Goal: Task Accomplishment & Management: Complete application form

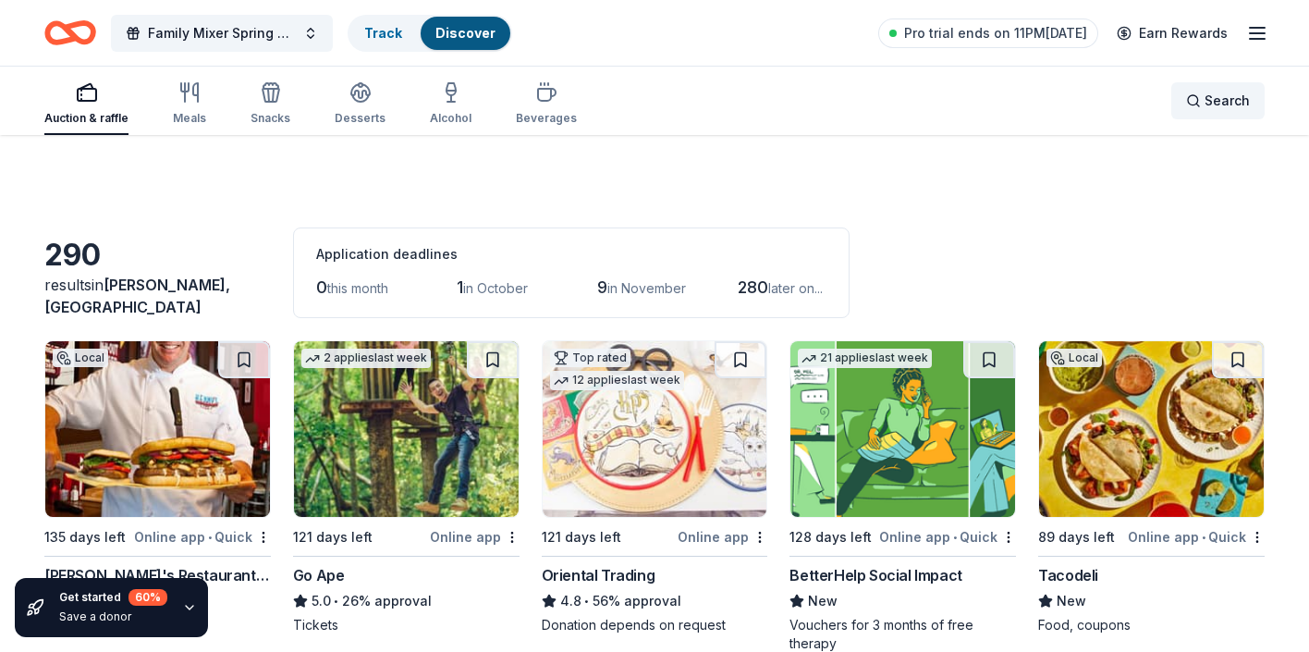
scroll to position [924, 0]
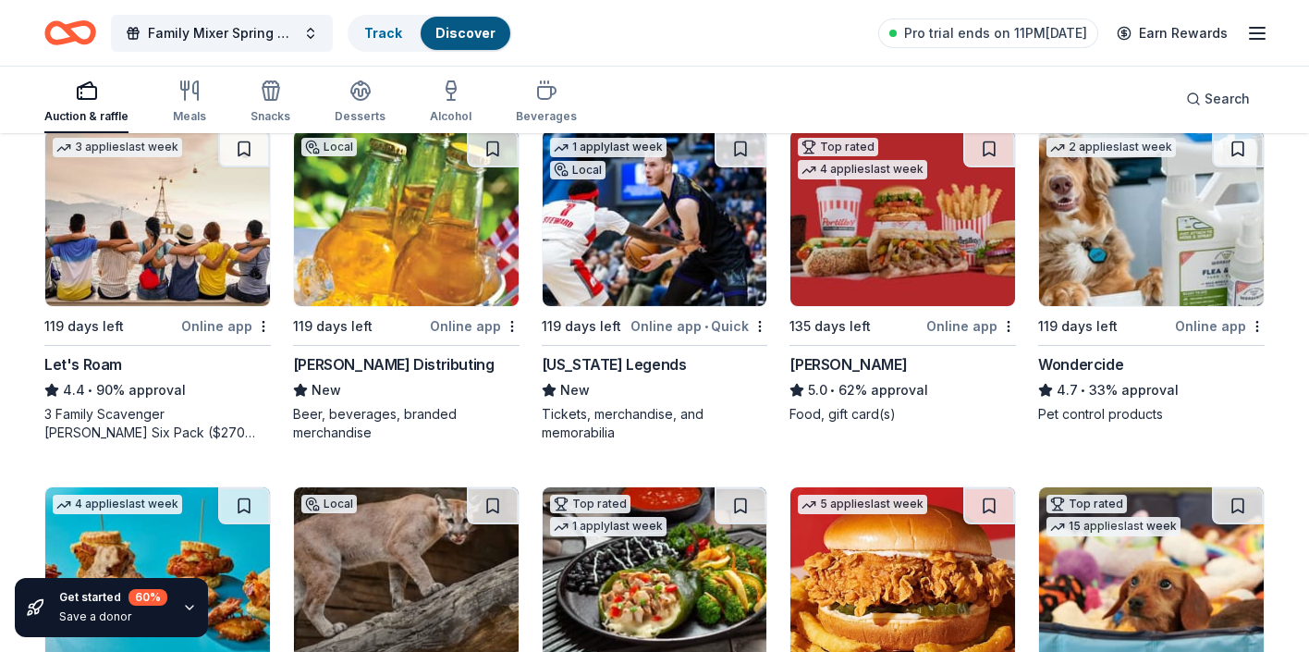
click at [749, 70] on div "Auction & raffle Meals Snacks Desserts Alcohol Beverages Search" at bounding box center [654, 99] width 1220 height 68
click at [542, 108] on div "Beverages" at bounding box center [546, 101] width 61 height 44
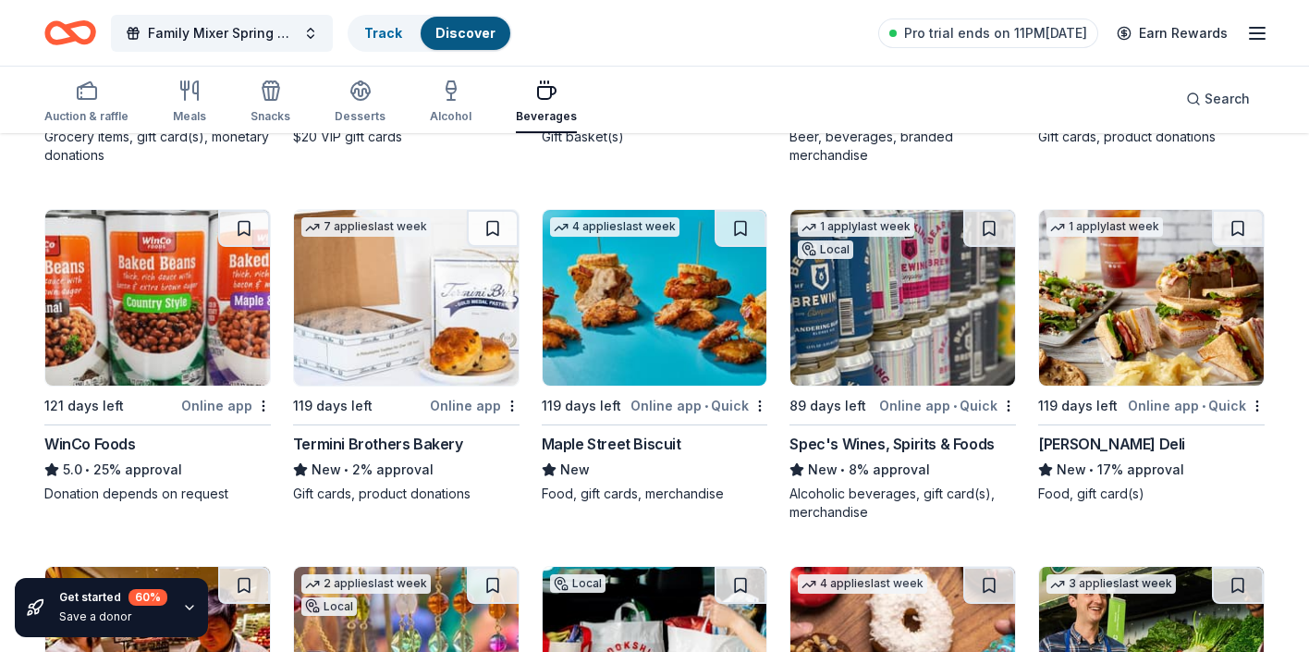
scroll to position [518, 0]
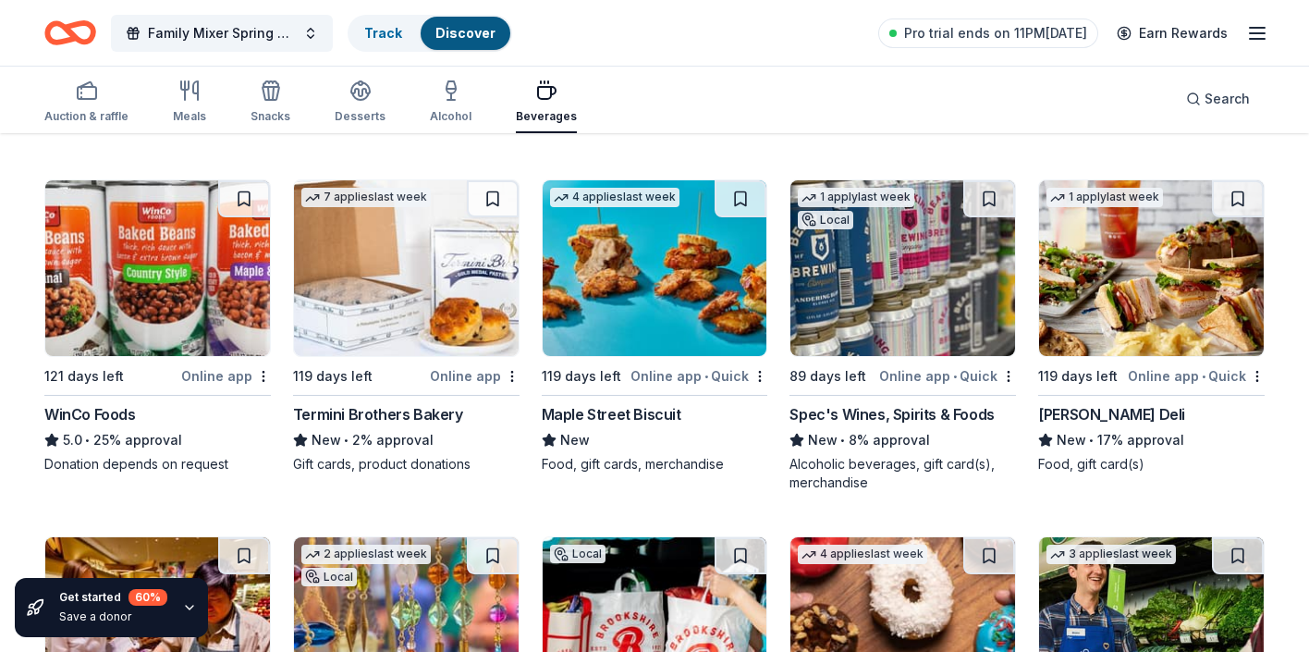
click at [1301, 179] on div "31 results in [PERSON_NAME], [GEOGRAPHIC_DATA] Application deadlines 0 this mon…" at bounding box center [654, 485] width 1309 height 1736
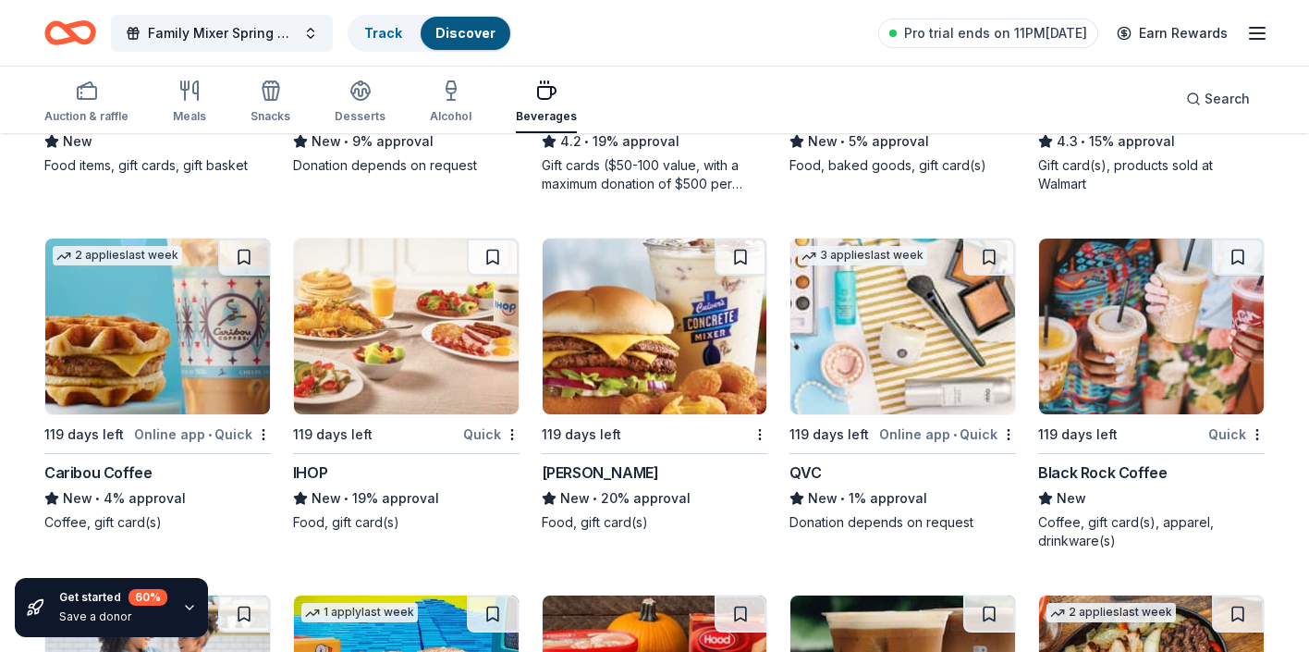
scroll to position [1532, 0]
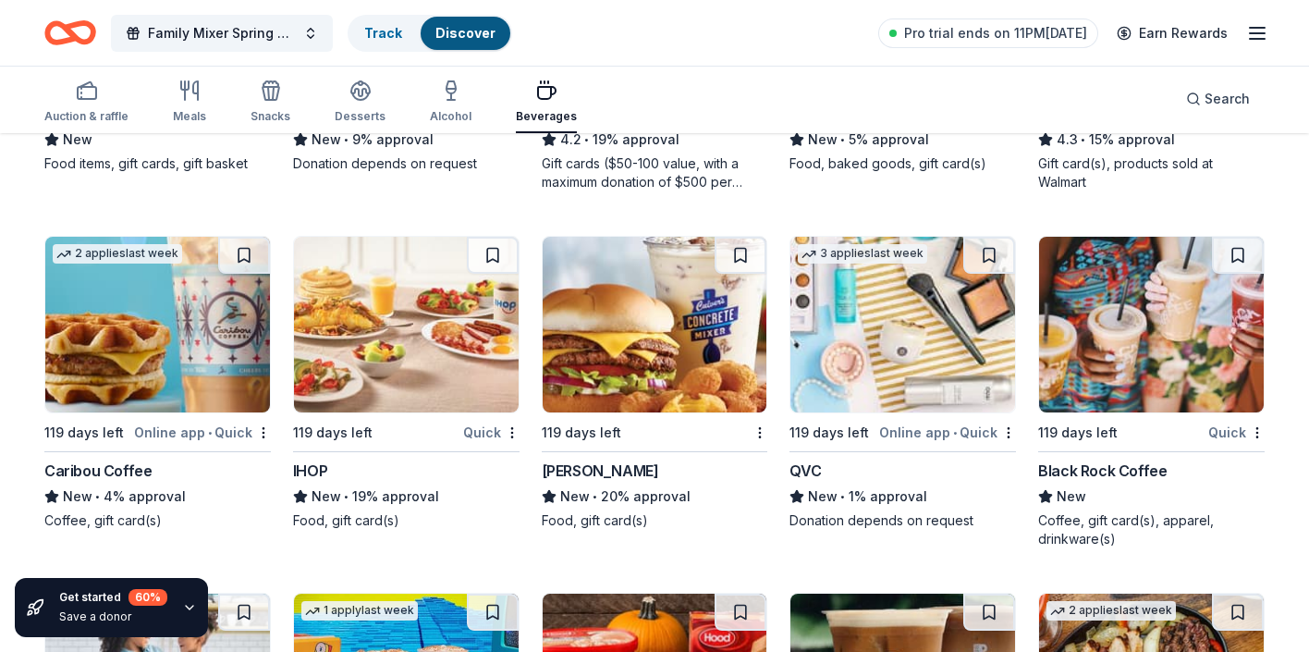
click at [1055, 474] on div "Black Rock Coffee" at bounding box center [1102, 470] width 128 height 22
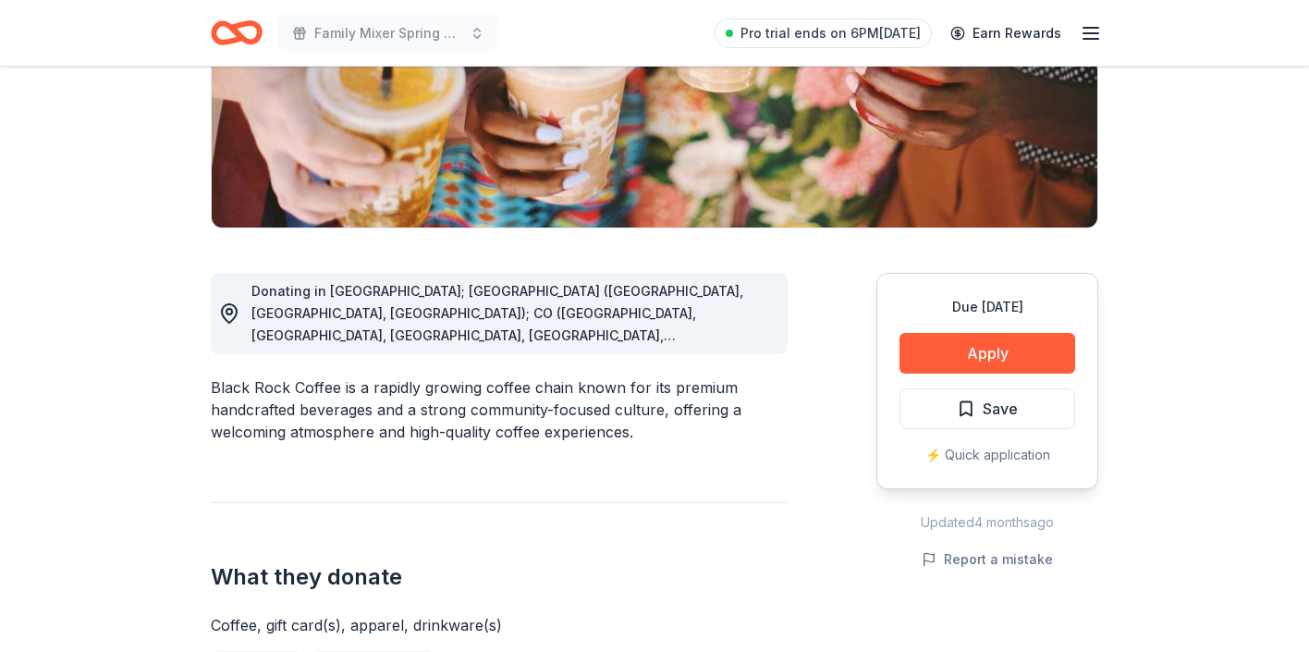
scroll to position [333, 0]
click at [1020, 356] on button "Apply" at bounding box center [987, 354] width 176 height 41
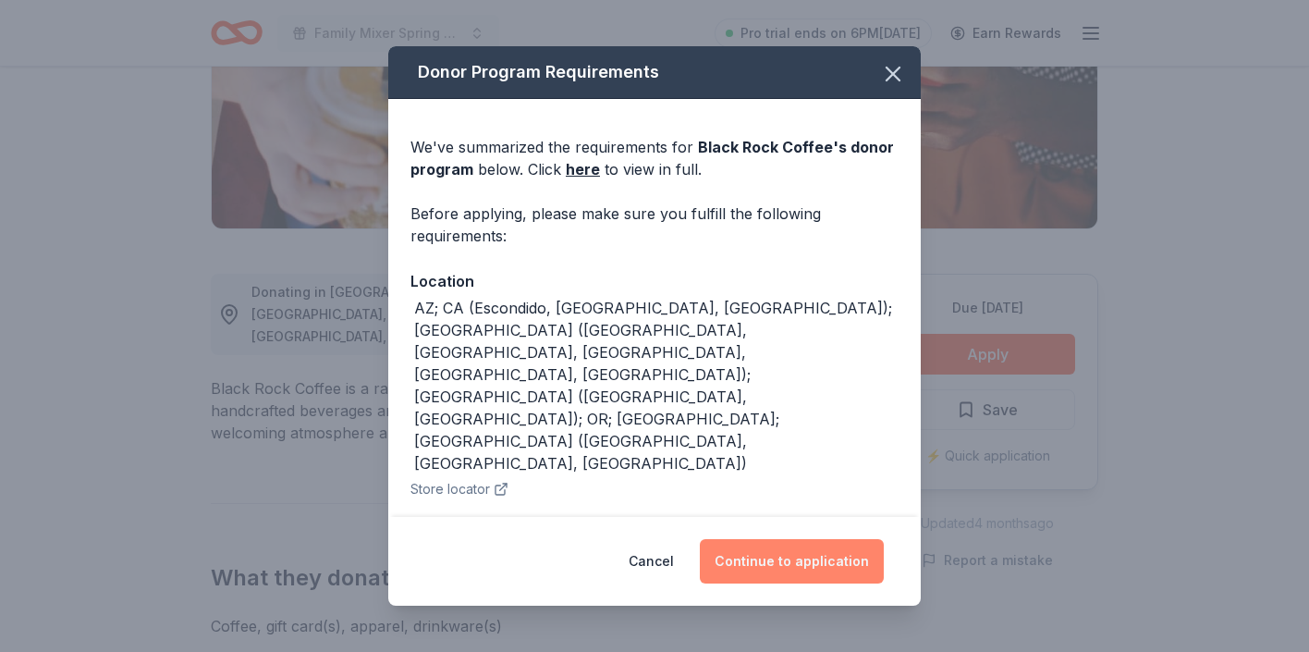
click at [754, 542] on button "Continue to application" at bounding box center [792, 561] width 184 height 44
